Goal: Navigation & Orientation: Find specific page/section

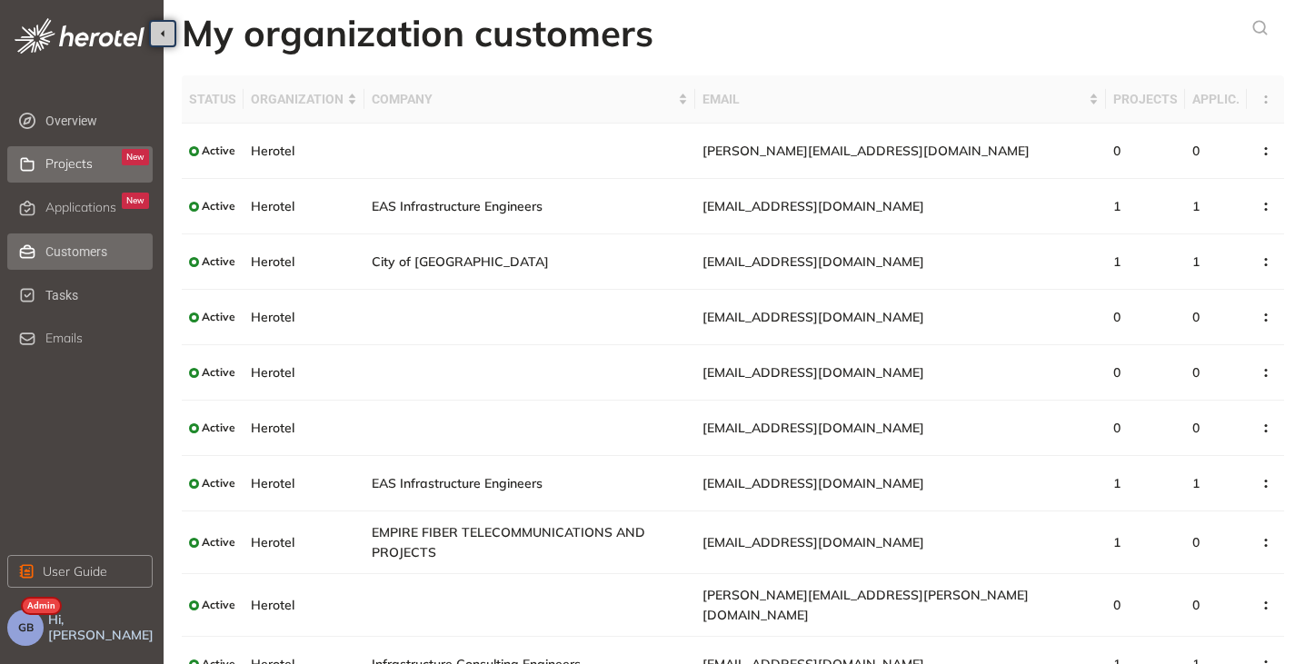
click at [50, 164] on span "Projects" at bounding box center [68, 163] width 47 height 15
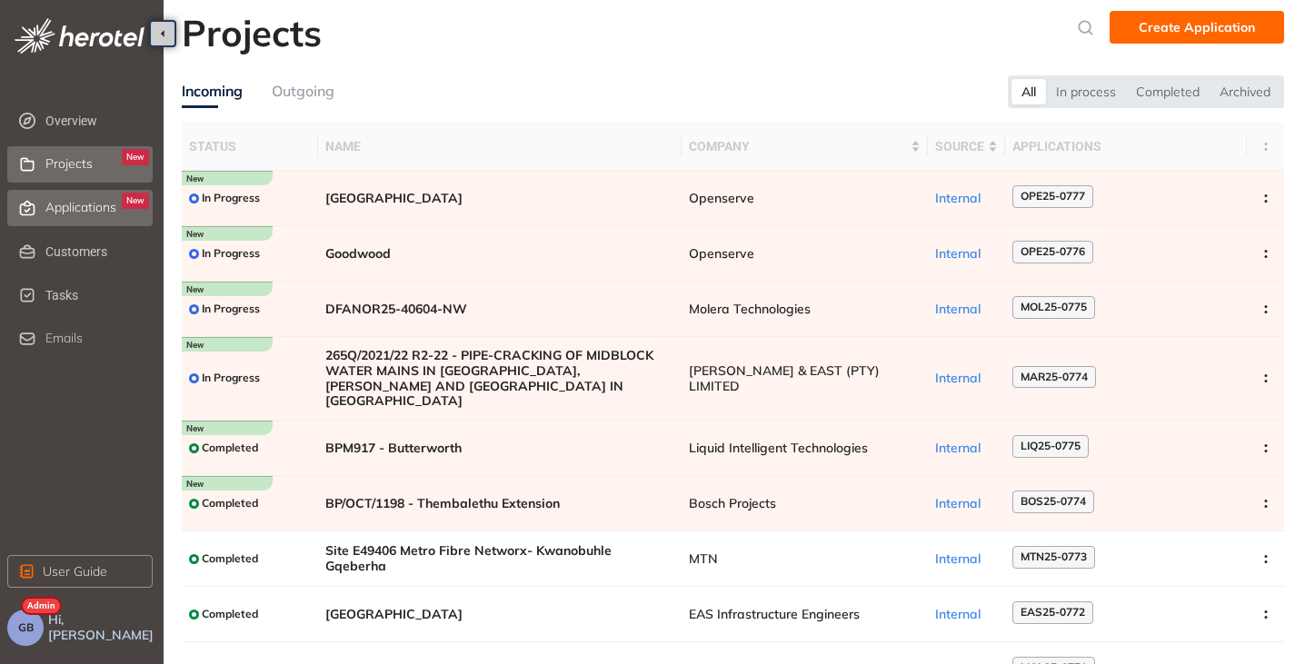
click at [74, 213] on span "Applications" at bounding box center [80, 207] width 71 height 15
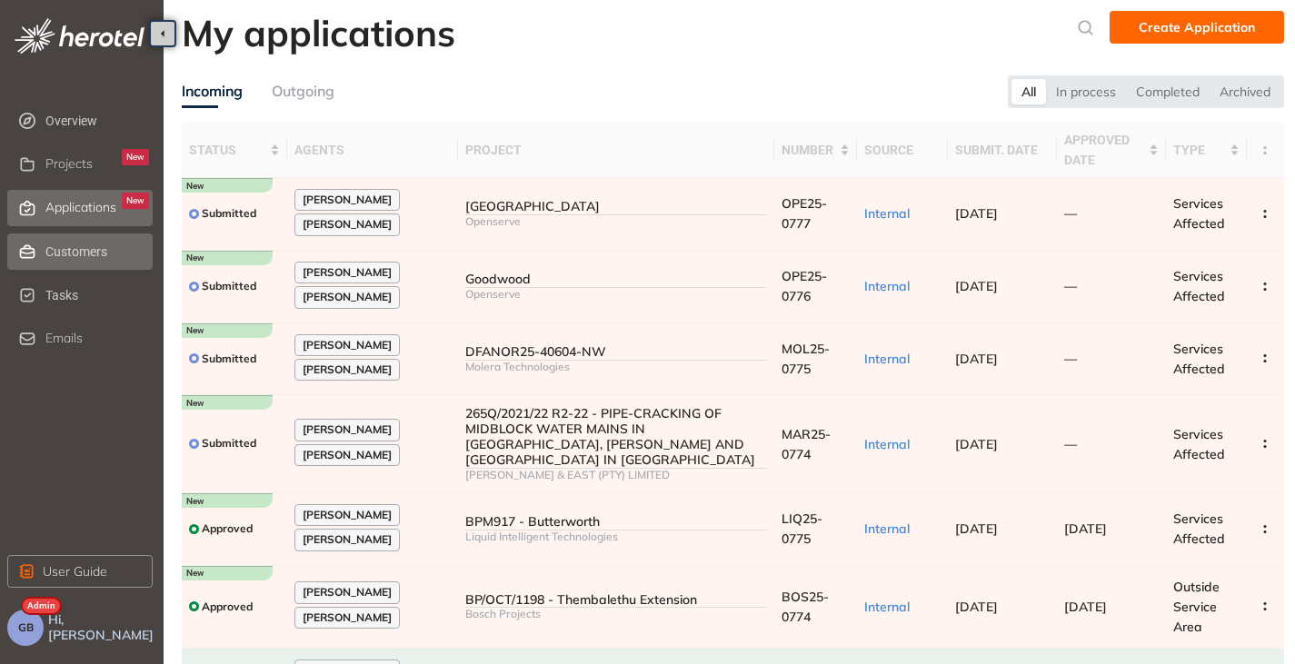
click at [71, 252] on span "Customers" at bounding box center [97, 251] width 104 height 36
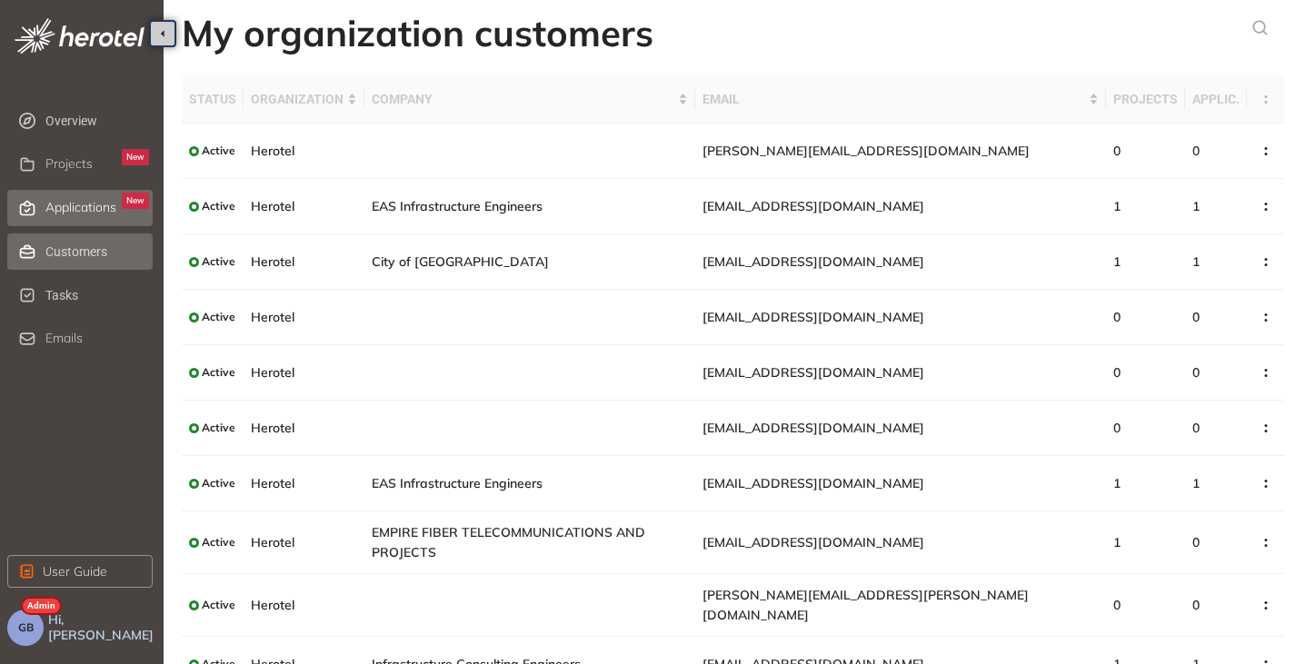
click at [79, 220] on div "Applications New" at bounding box center [97, 208] width 104 height 31
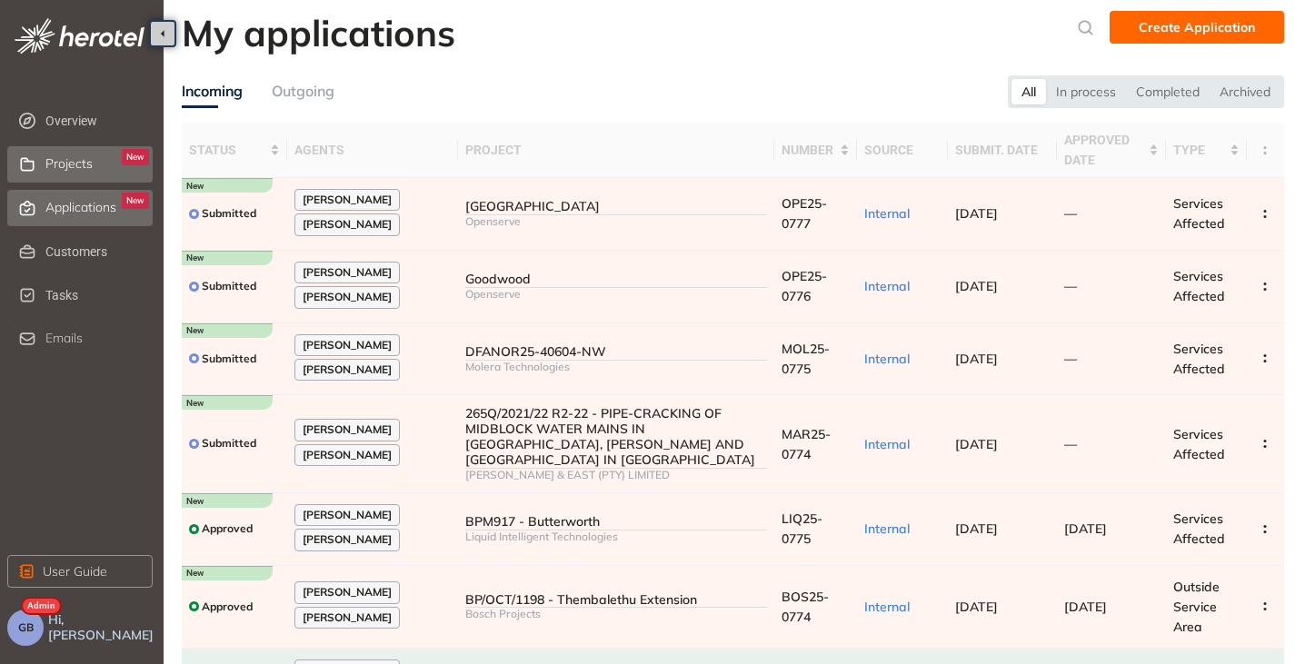
click at [76, 166] on span "Projects" at bounding box center [68, 163] width 47 height 15
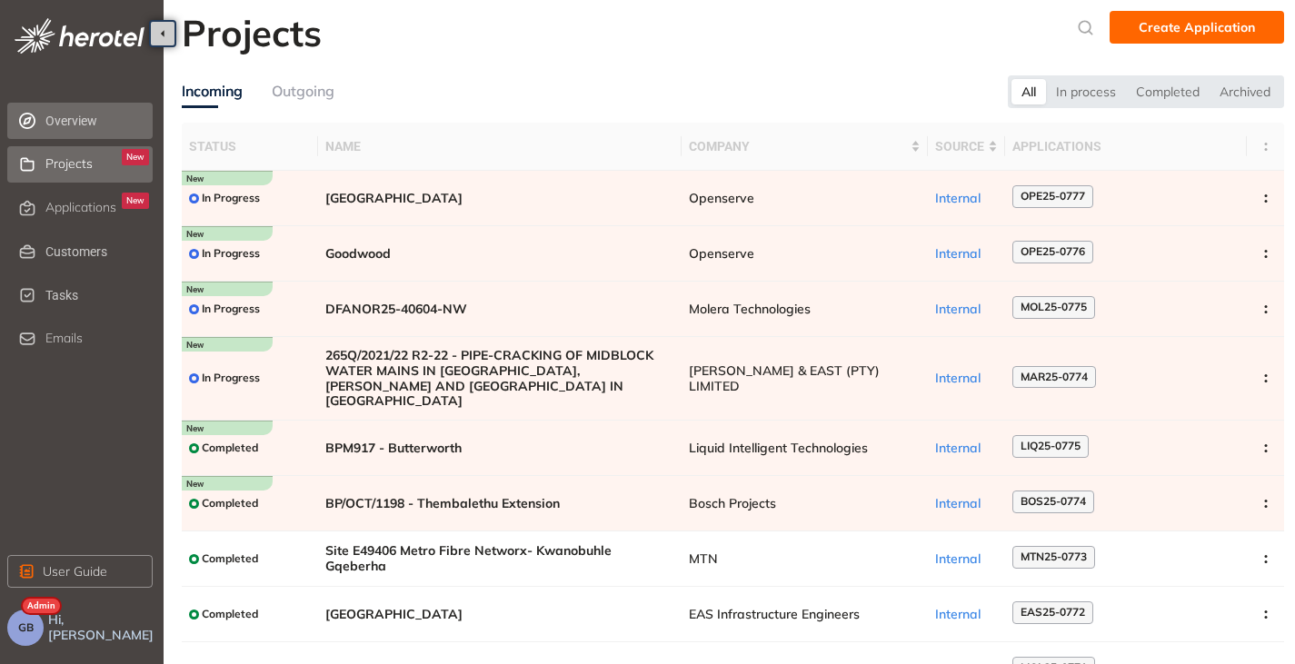
click at [76, 116] on span "Overview" at bounding box center [97, 121] width 104 height 36
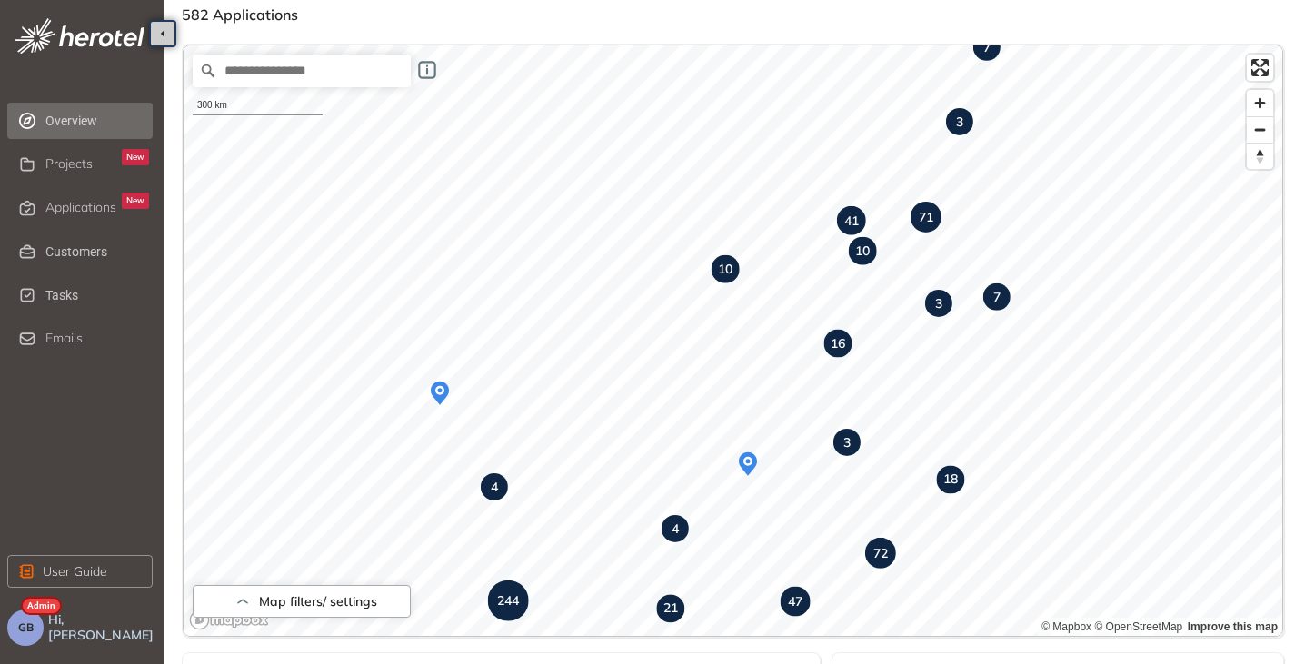
scroll to position [91, 0]
click at [104, 207] on span "Applications" at bounding box center [80, 207] width 71 height 15
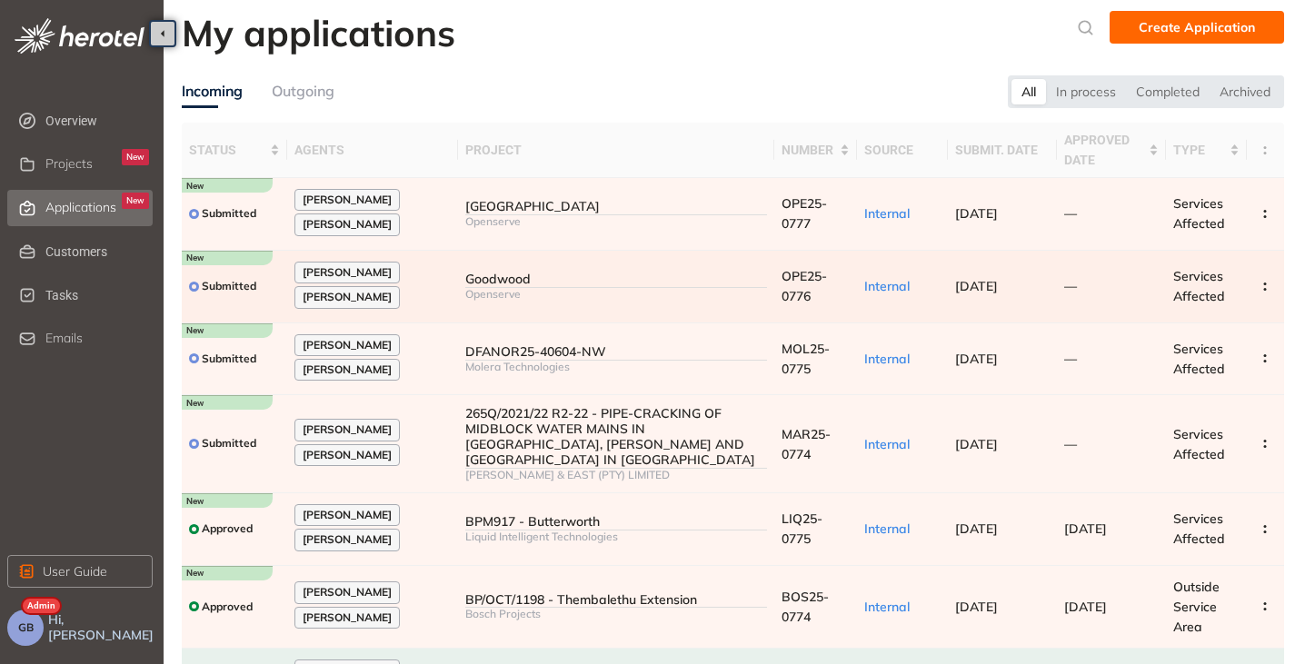
scroll to position [345, 0]
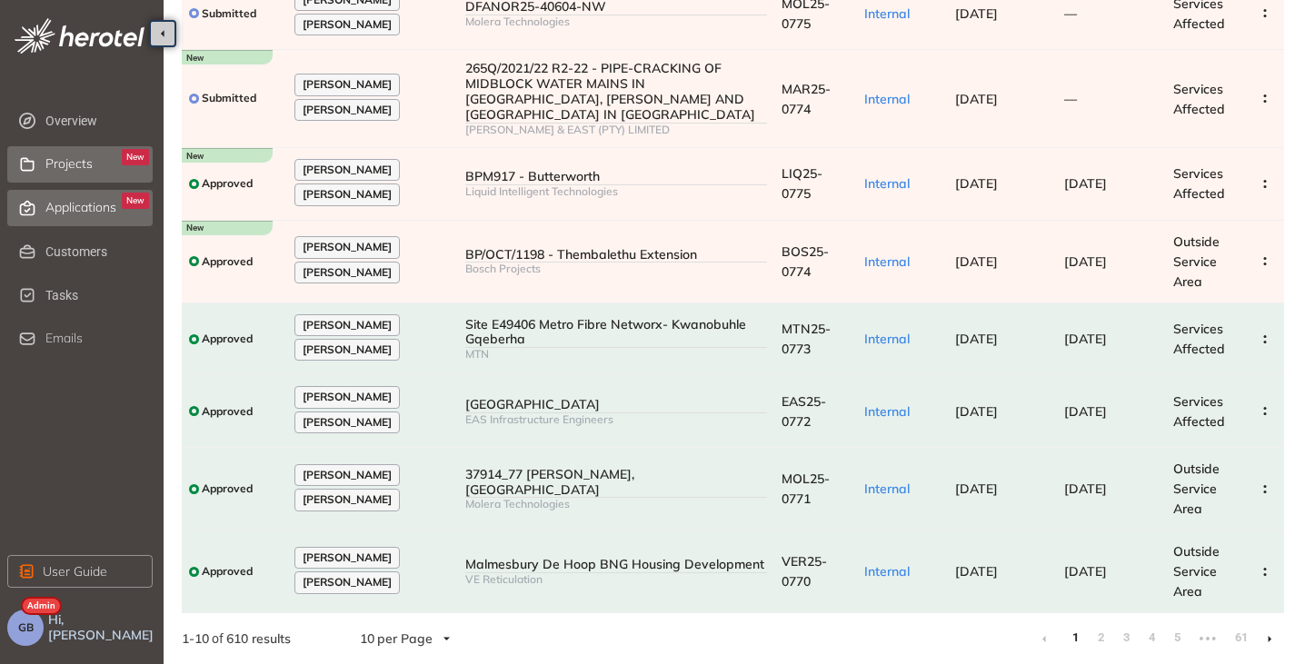
click at [67, 154] on div "Projects New" at bounding box center [97, 164] width 104 height 31
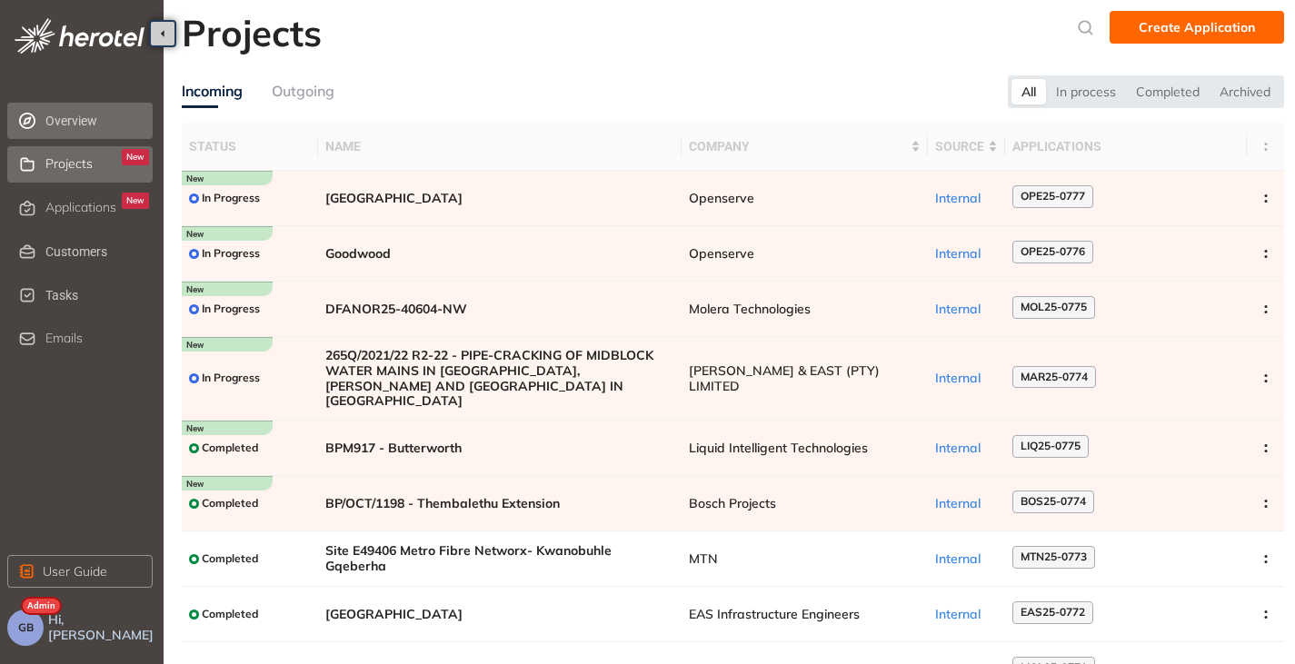
click at [67, 122] on span "Overview" at bounding box center [97, 121] width 104 height 36
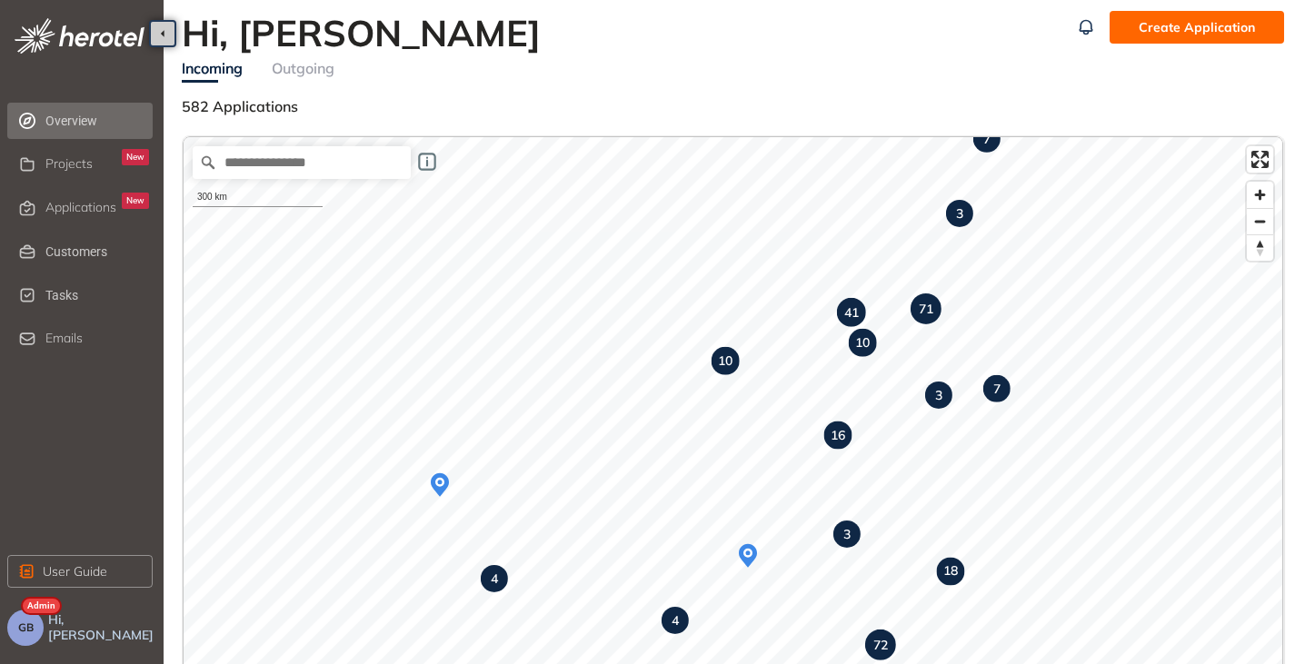
click at [23, 623] on span "GB" at bounding box center [25, 627] width 15 height 13
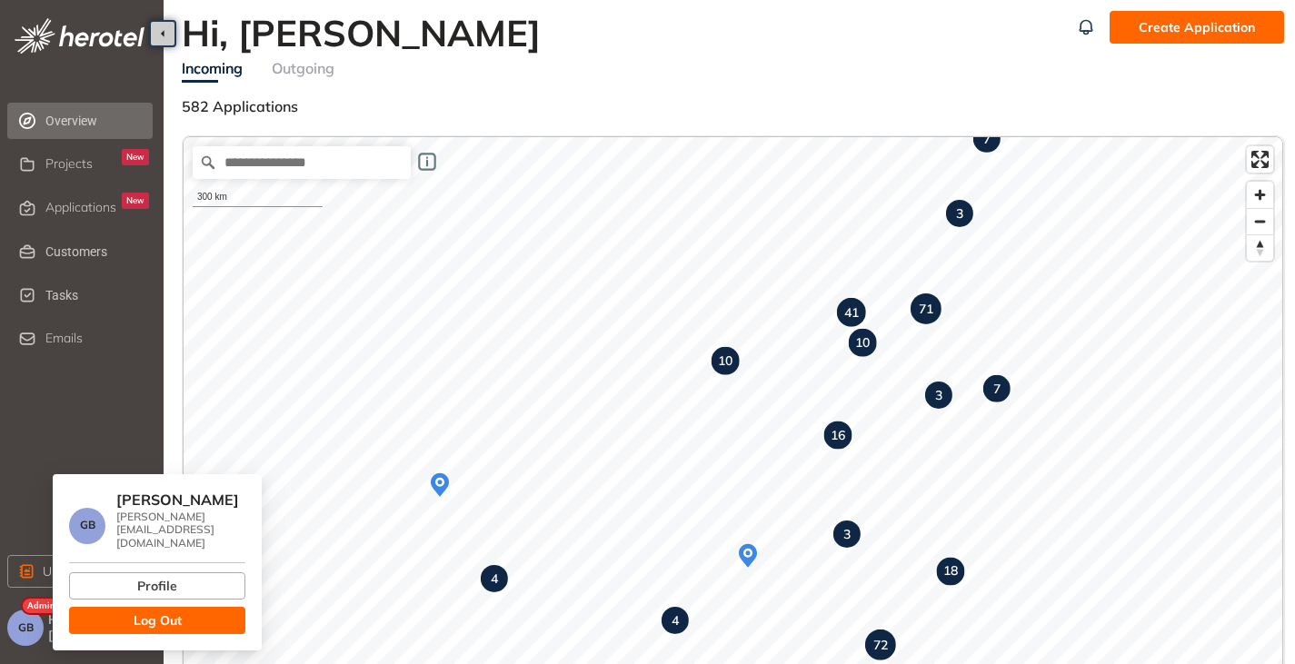
click at [89, 607] on button "Log Out" at bounding box center [157, 620] width 176 height 27
